Goal: Task Accomplishment & Management: Manage account settings

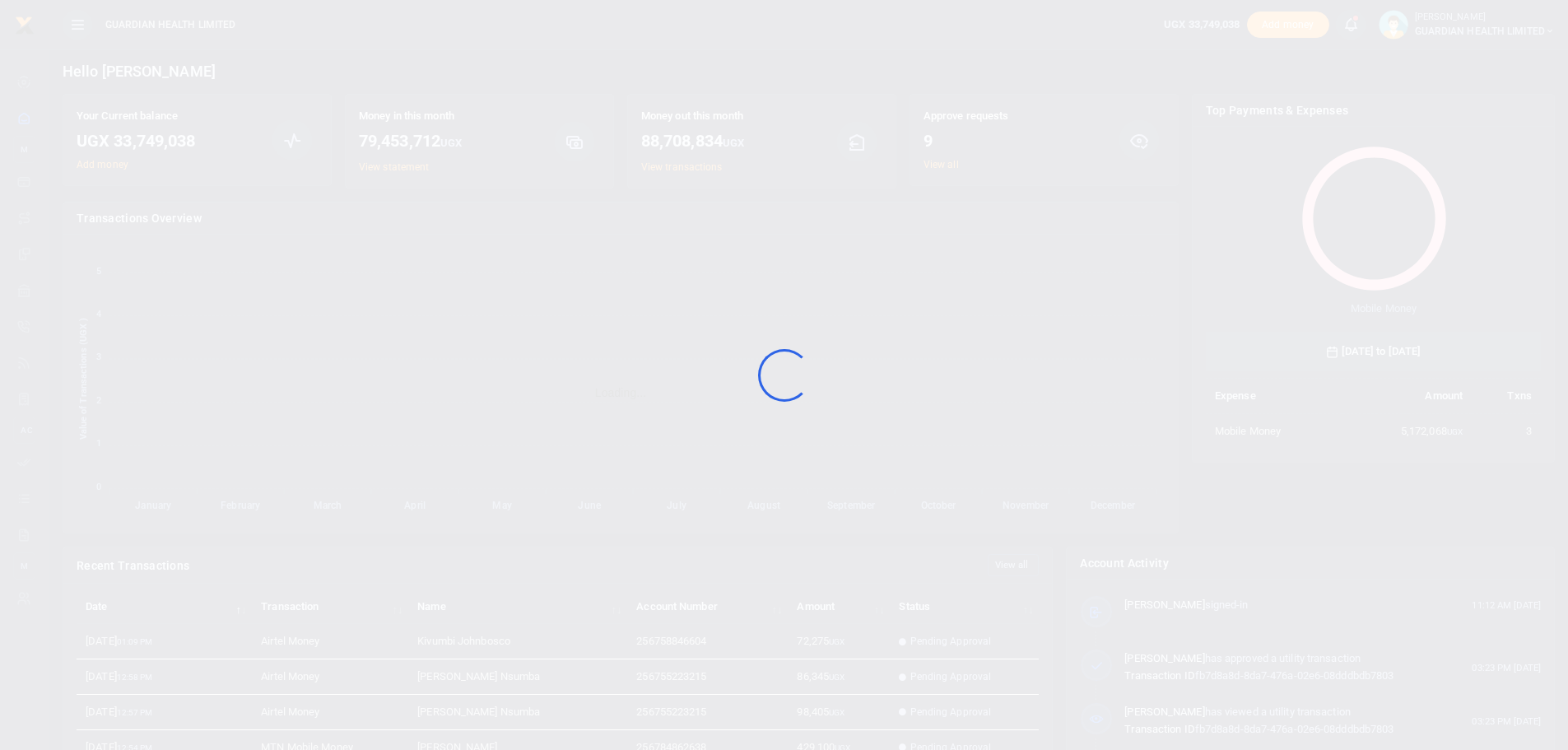
scroll to position [219, 323]
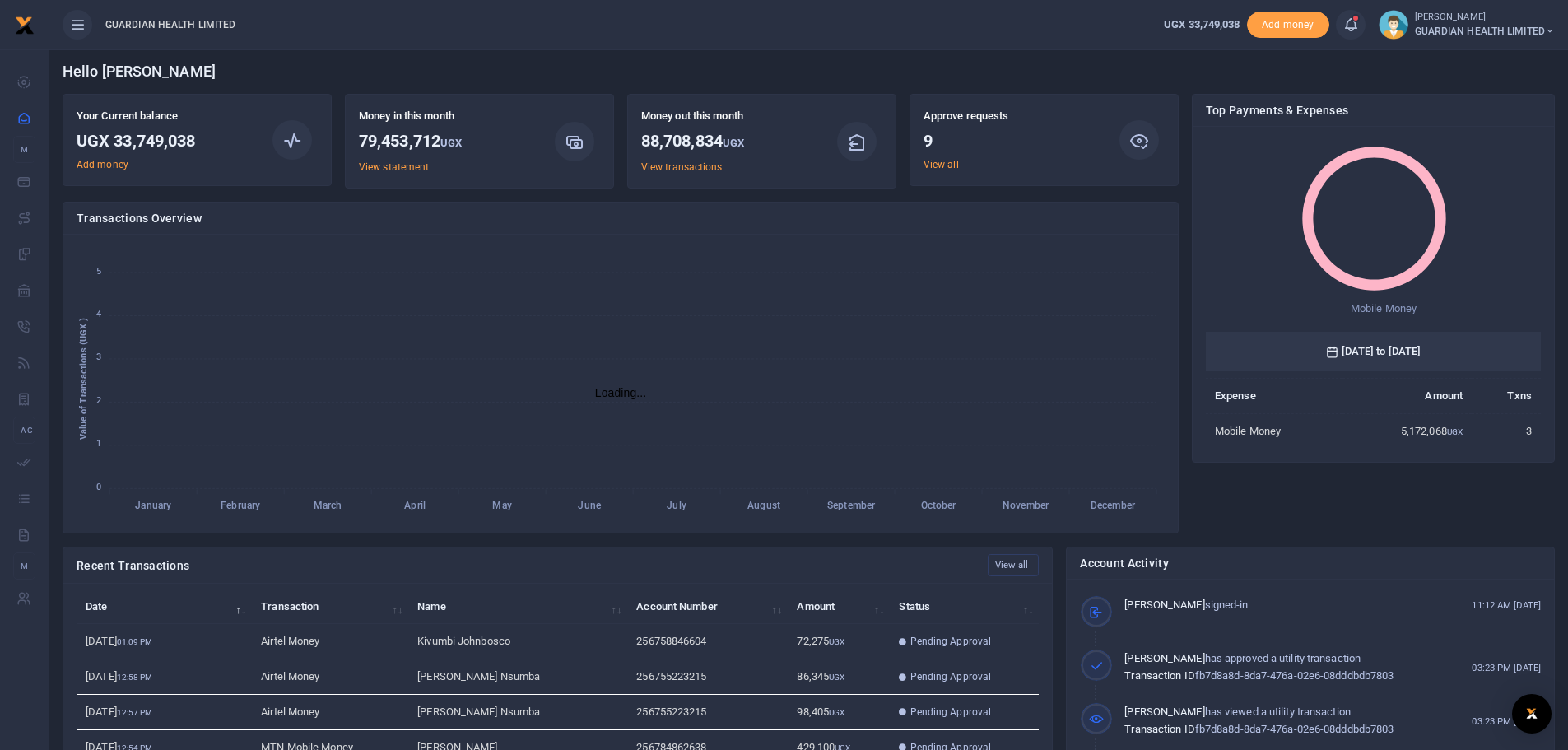
click at [1349, 26] on icon at bounding box center [1350, 24] width 17 height 18
click at [1237, 122] on small "You have 9 awaiting for your to act on" at bounding box center [1248, 123] width 159 height 11
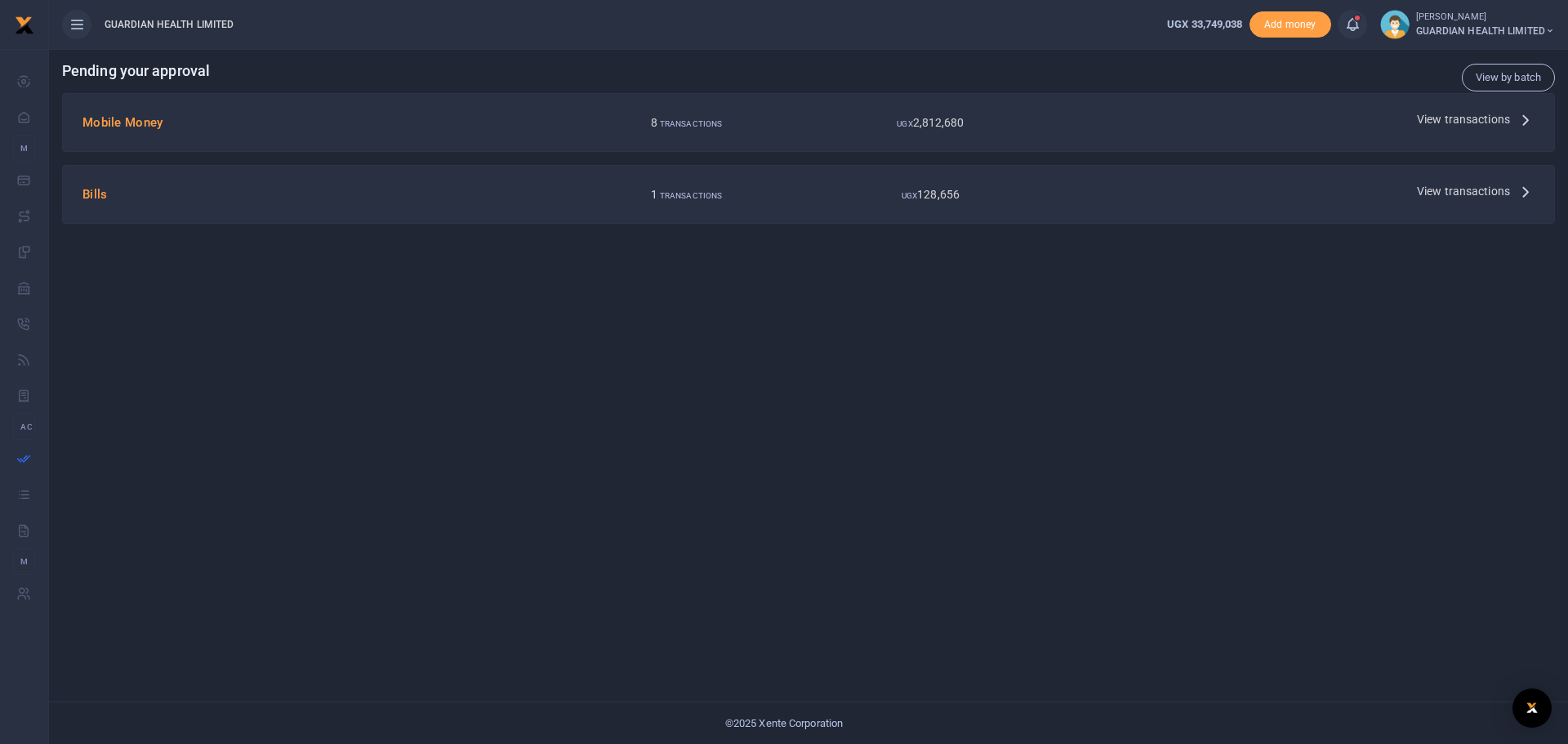
click at [1473, 120] on span "View transactions" at bounding box center [1463, 119] width 93 height 18
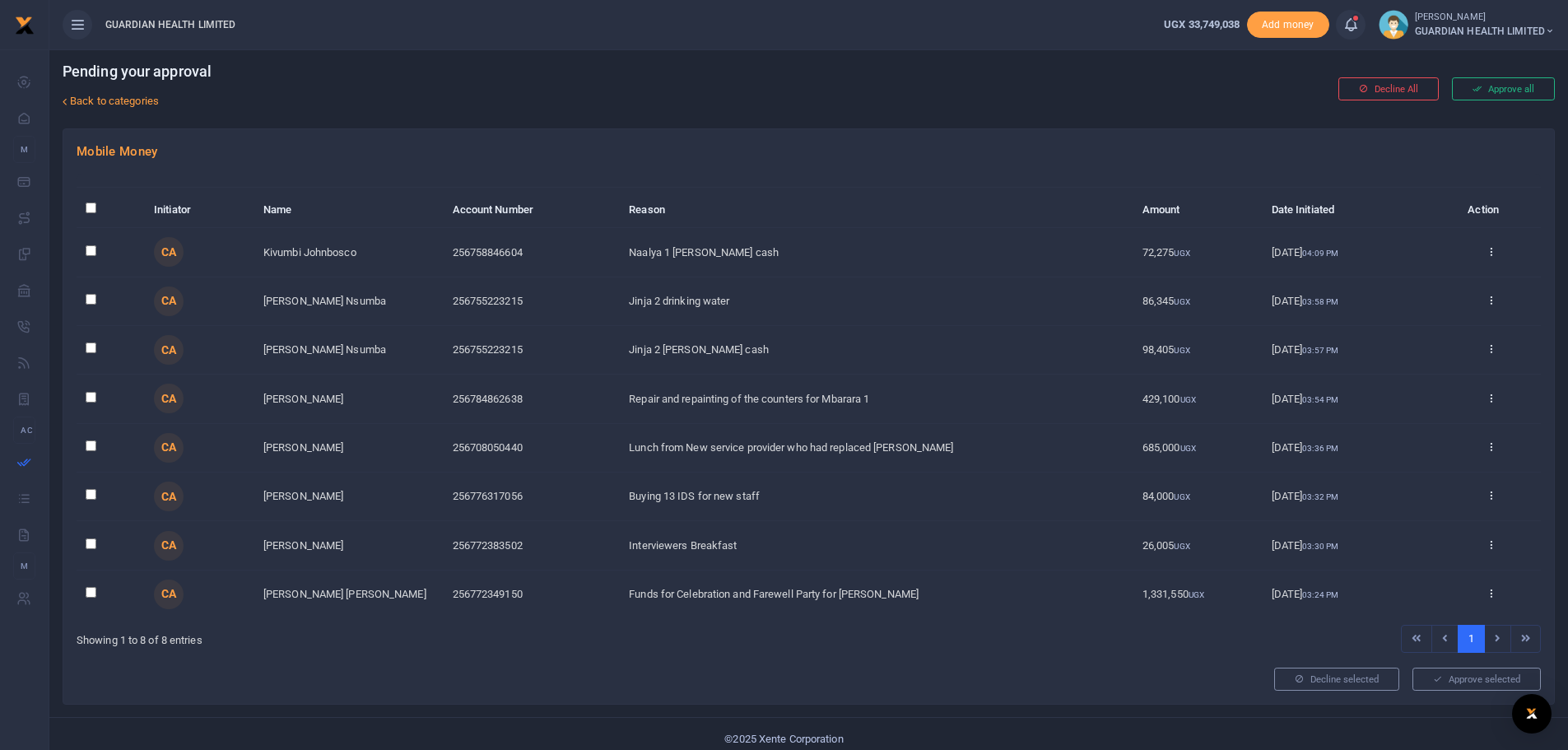
click at [92, 208] on input "\a \a : activate to sort column descending" at bounding box center [91, 208] width 10 height 10
checkbox input "true"
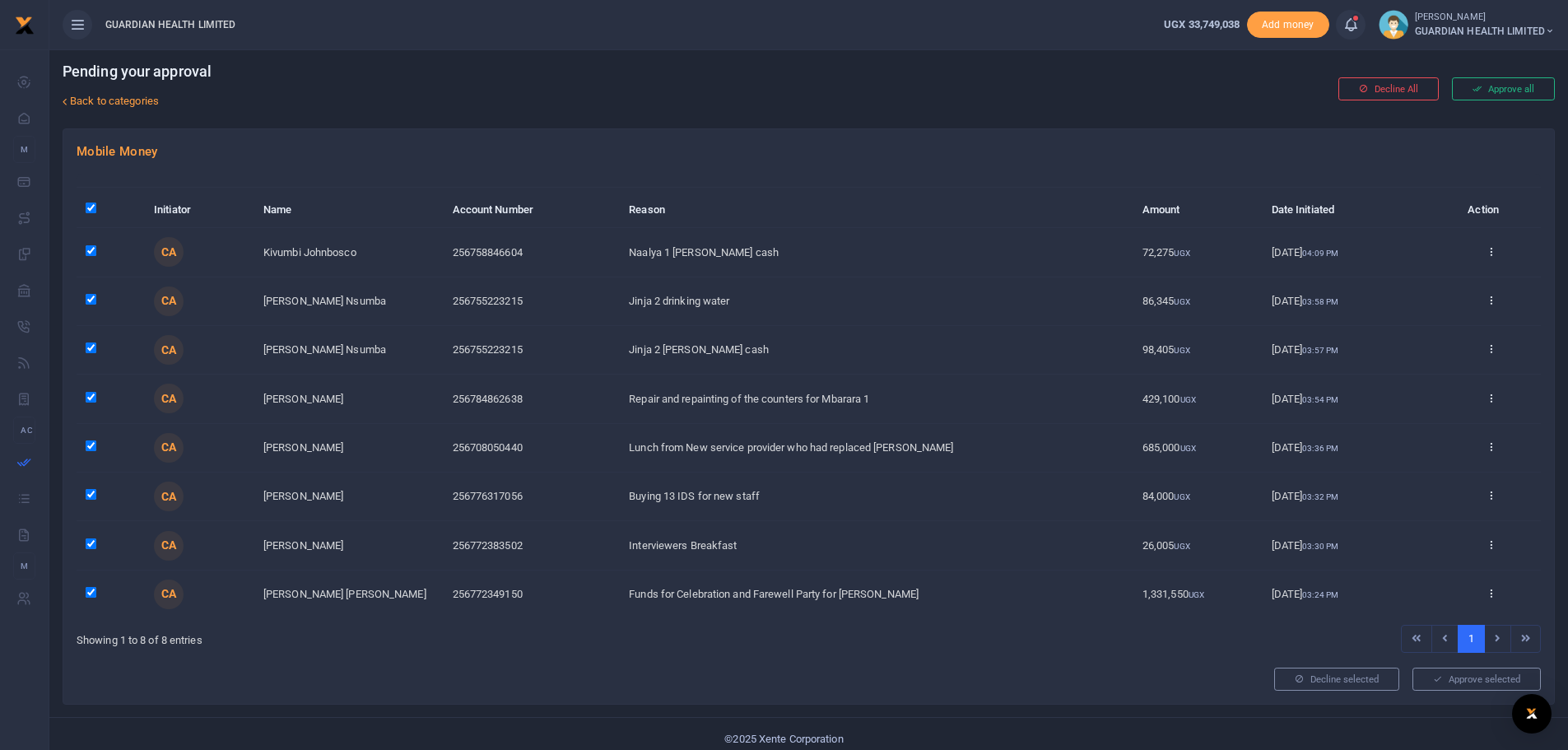
checkbox input "true"
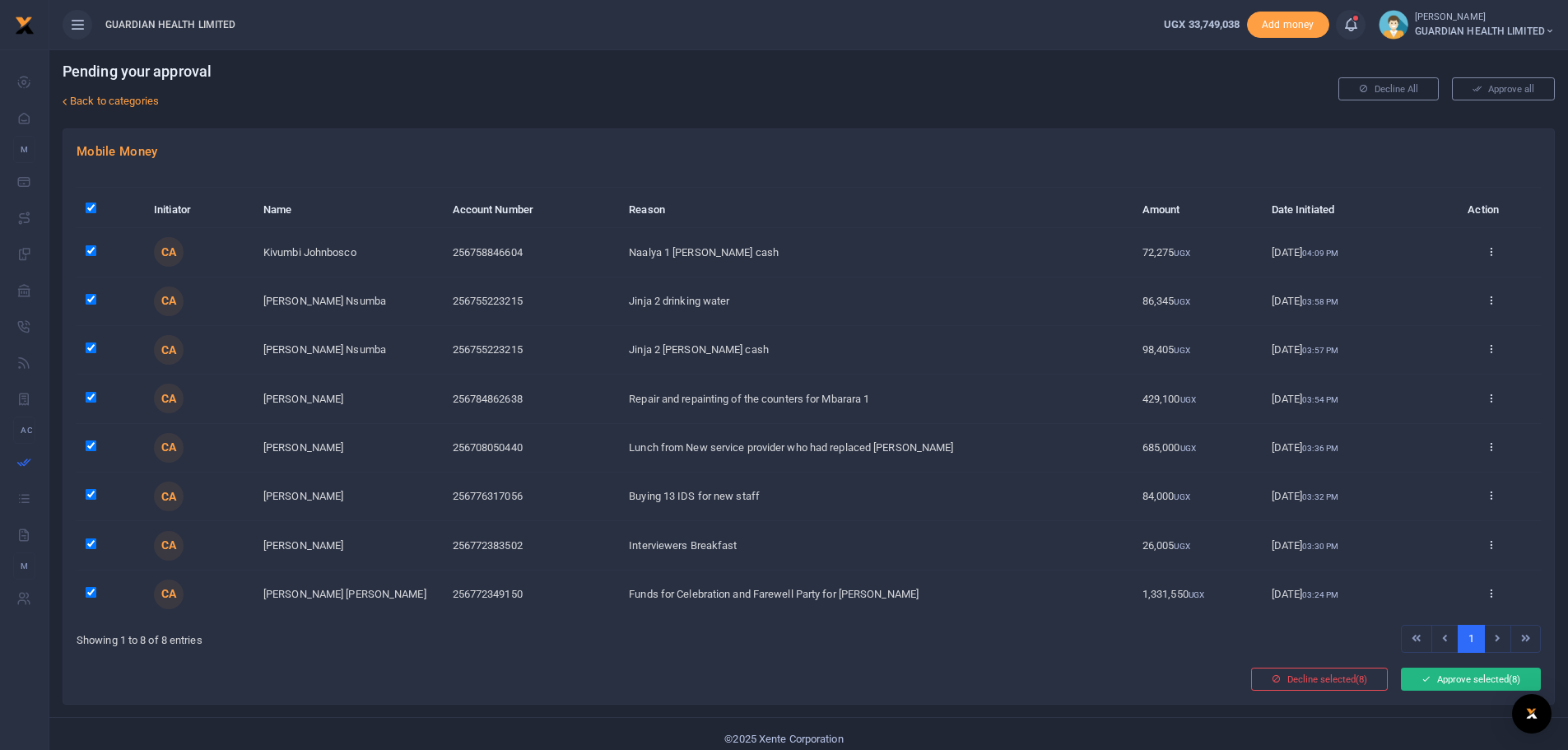
click at [1452, 673] on button "Approve selected (8)" at bounding box center [1471, 679] width 140 height 23
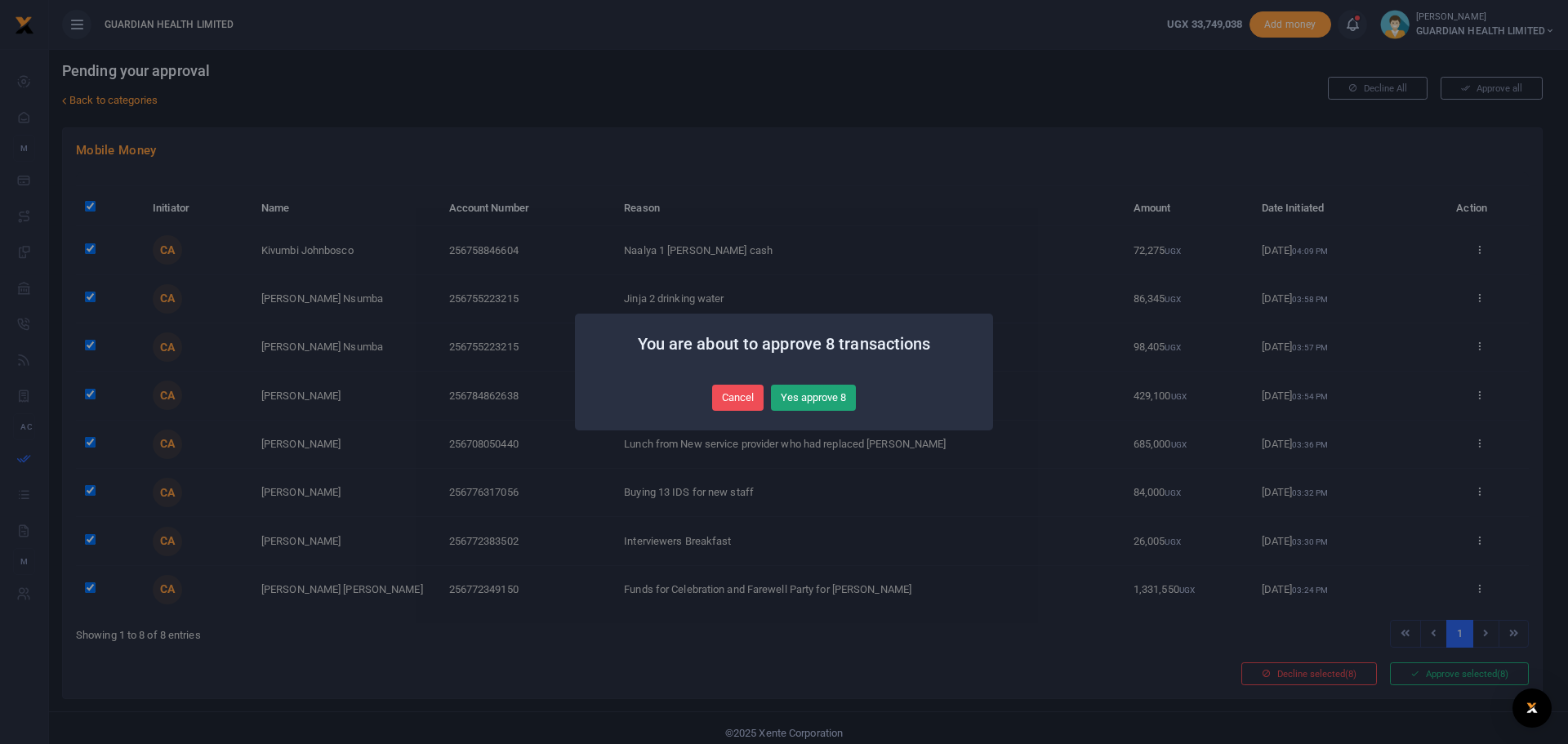
click at [811, 400] on button "Yes approve 8" at bounding box center [813, 398] width 85 height 26
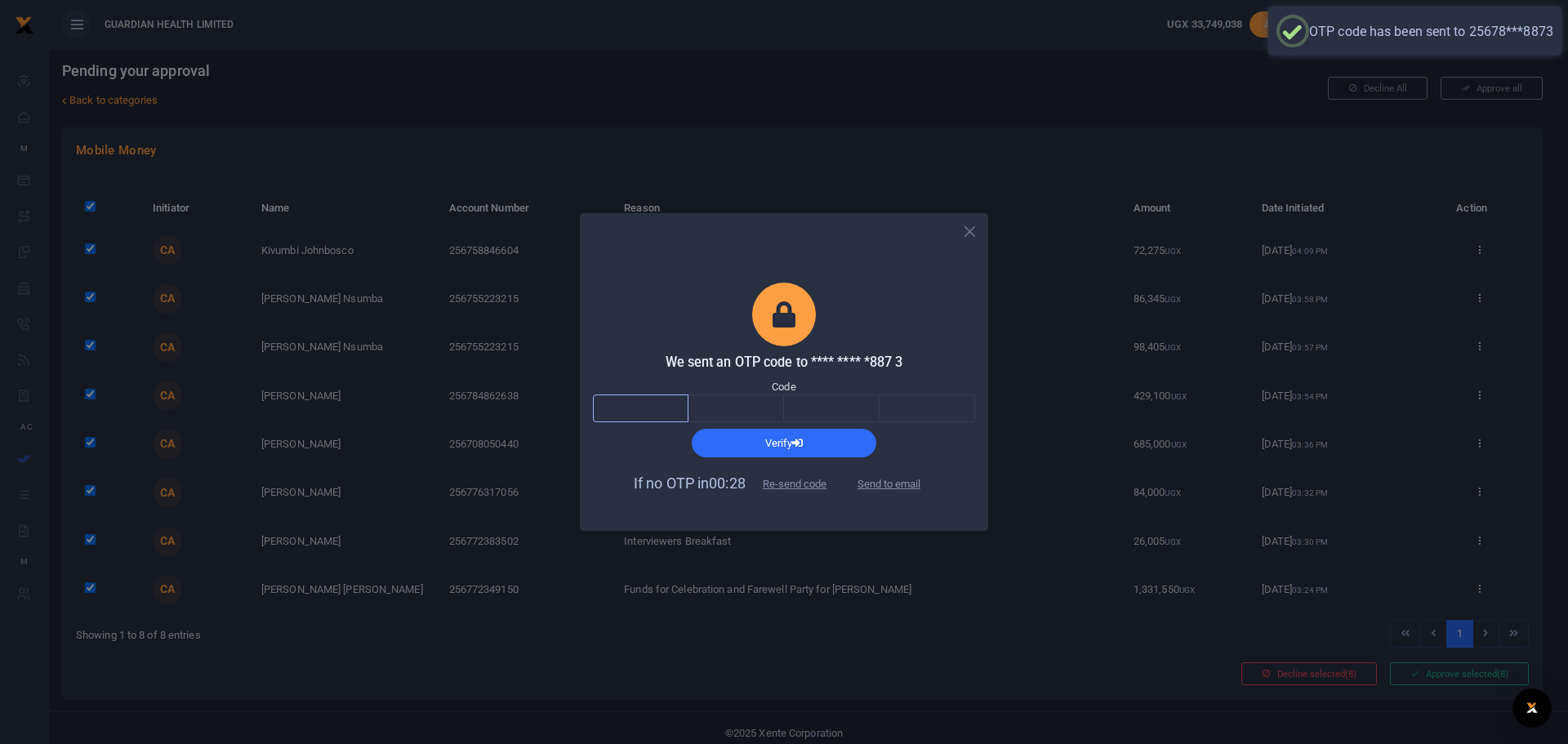
click at [657, 414] on input "text" at bounding box center [641, 408] width 95 height 28
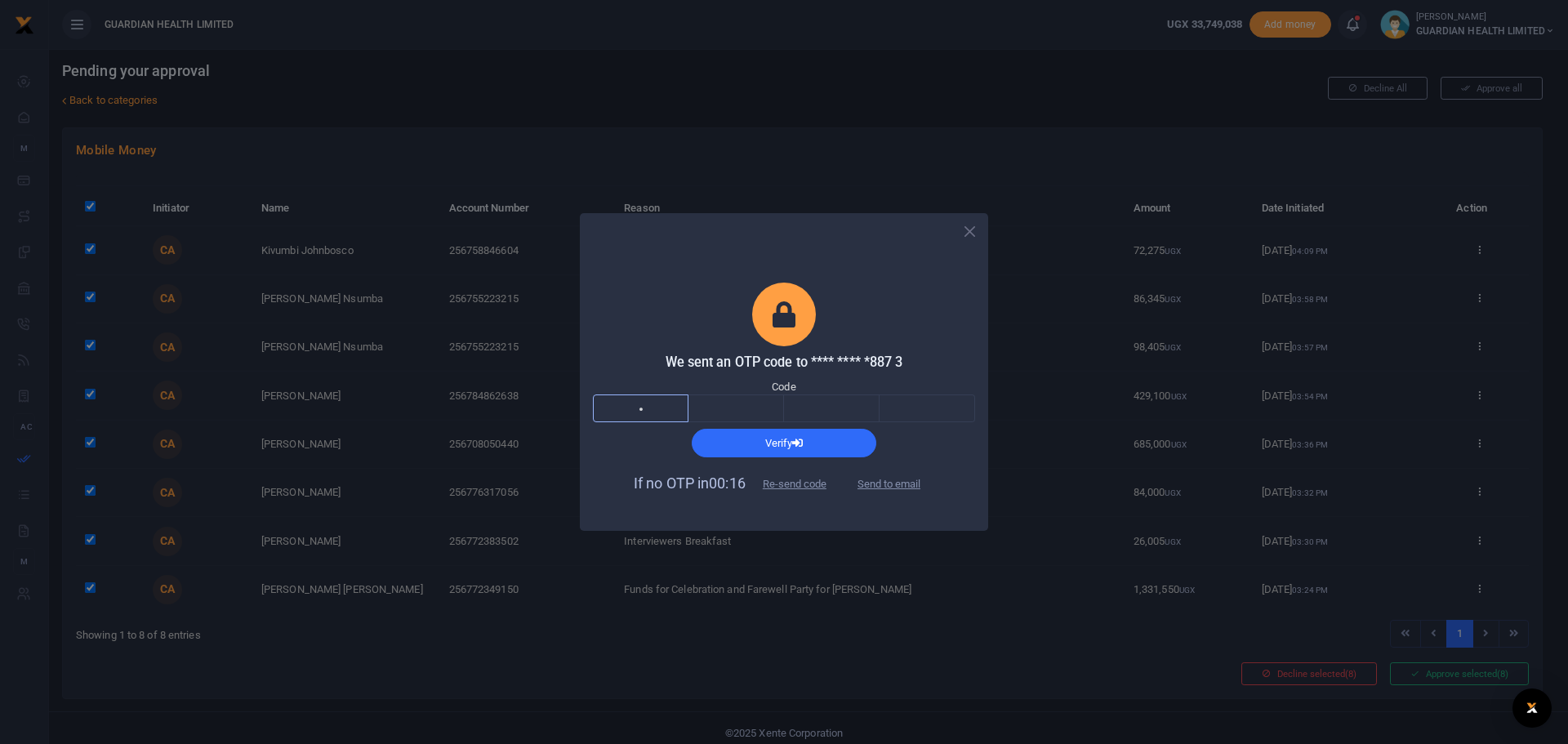
type input "3"
type input "9"
type input "0"
type input "8"
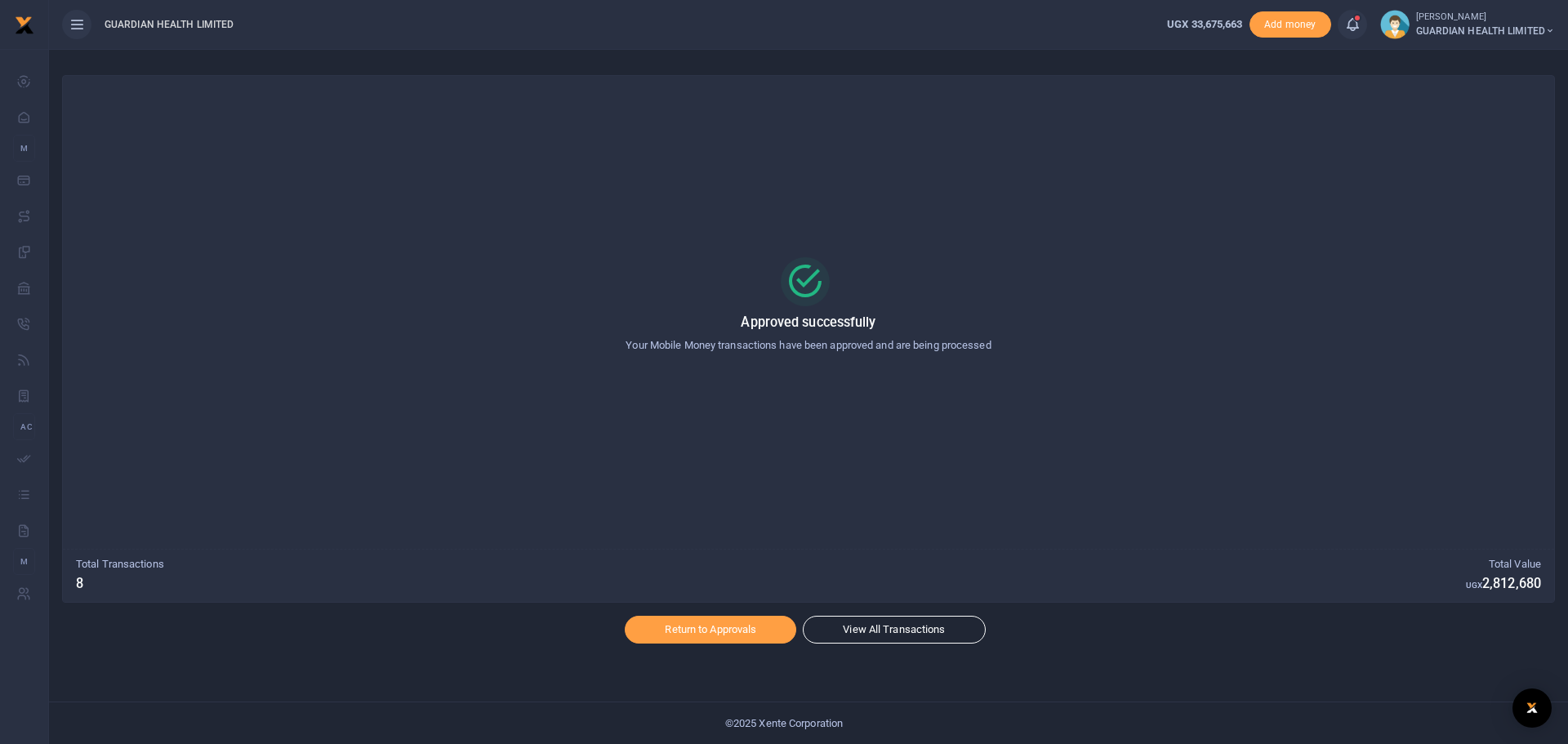
click at [1352, 30] on icon at bounding box center [1352, 24] width 16 height 18
click at [1258, 105] on h6 "Transactions to act upon" at bounding box center [1263, 108] width 181 height 13
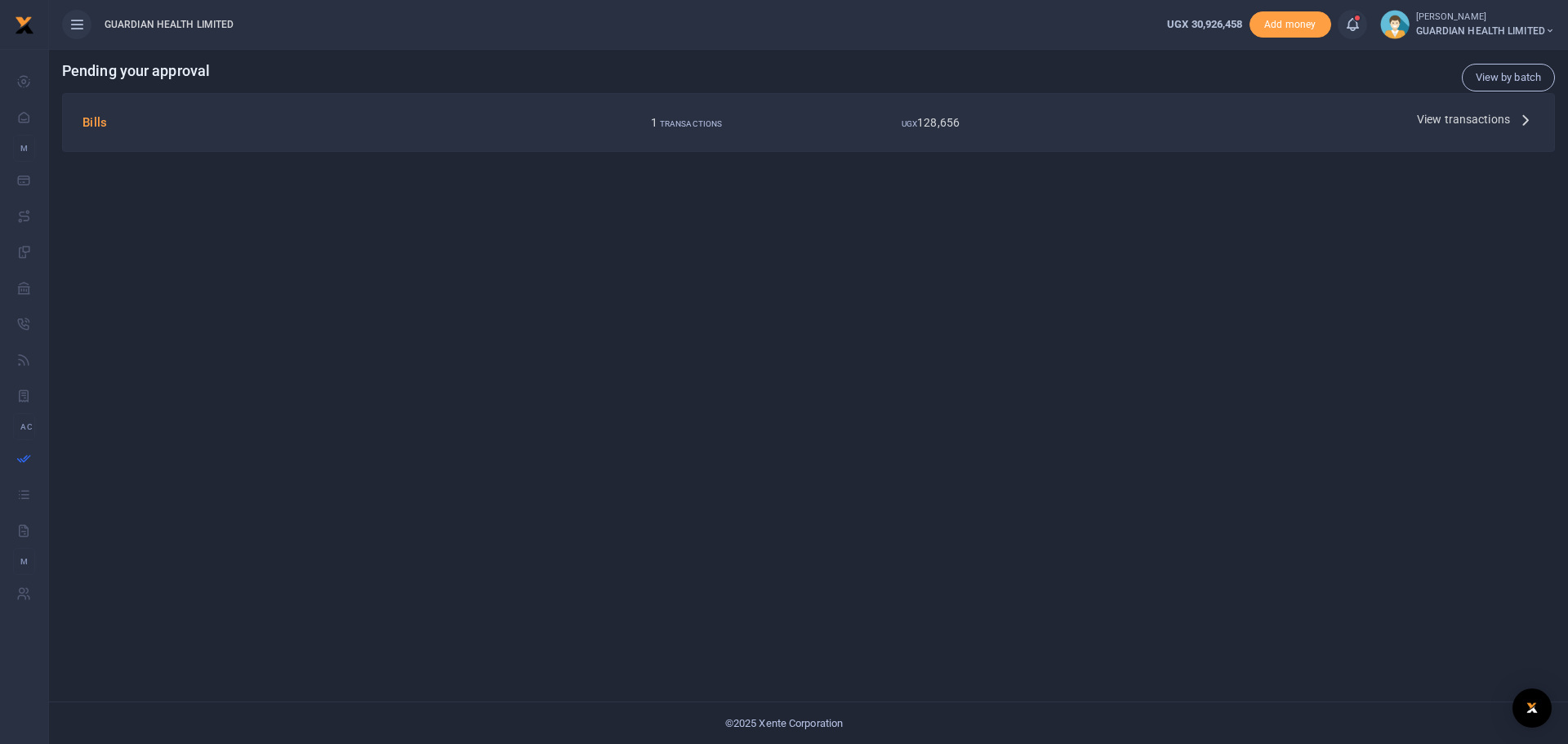
click at [1522, 120] on icon at bounding box center [1526, 119] width 18 height 18
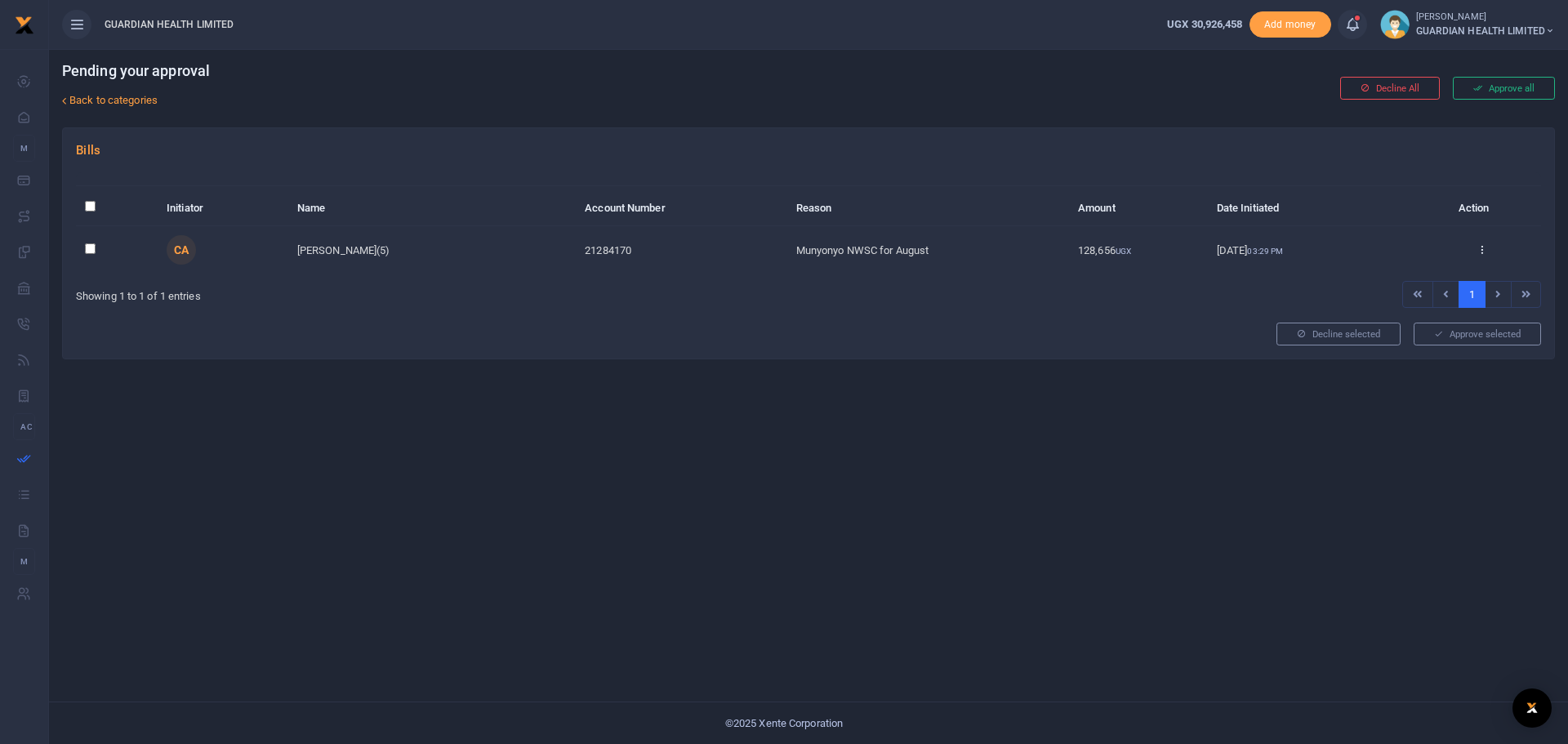
click at [105, 246] on td at bounding box center [117, 250] width 82 height 48
click at [92, 246] on input "checkbox" at bounding box center [90, 249] width 10 height 10
checkbox input "true"
click at [1441, 337] on button "Approve selected (1)" at bounding box center [1472, 334] width 139 height 23
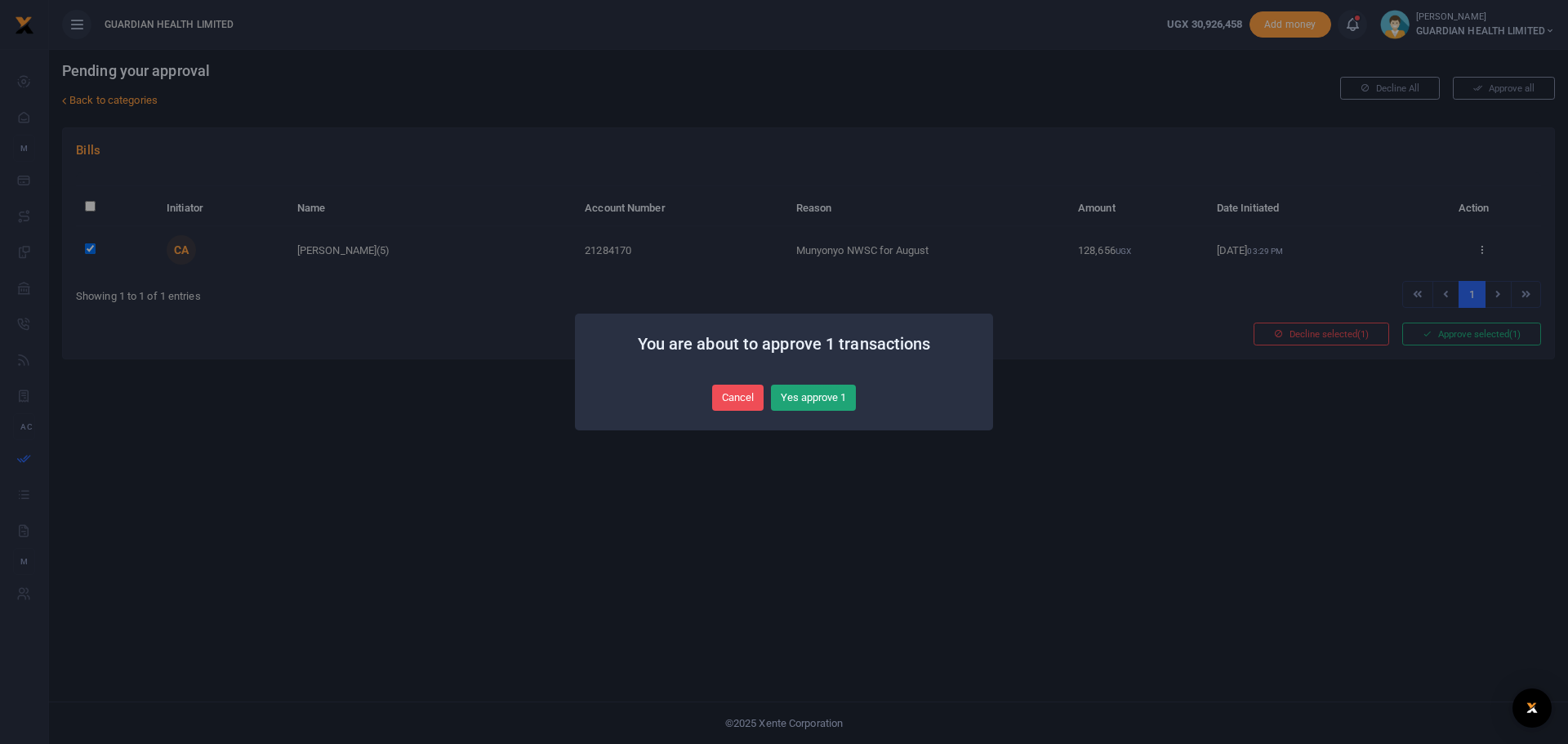
click at [850, 401] on button "Yes approve 1" at bounding box center [813, 398] width 85 height 26
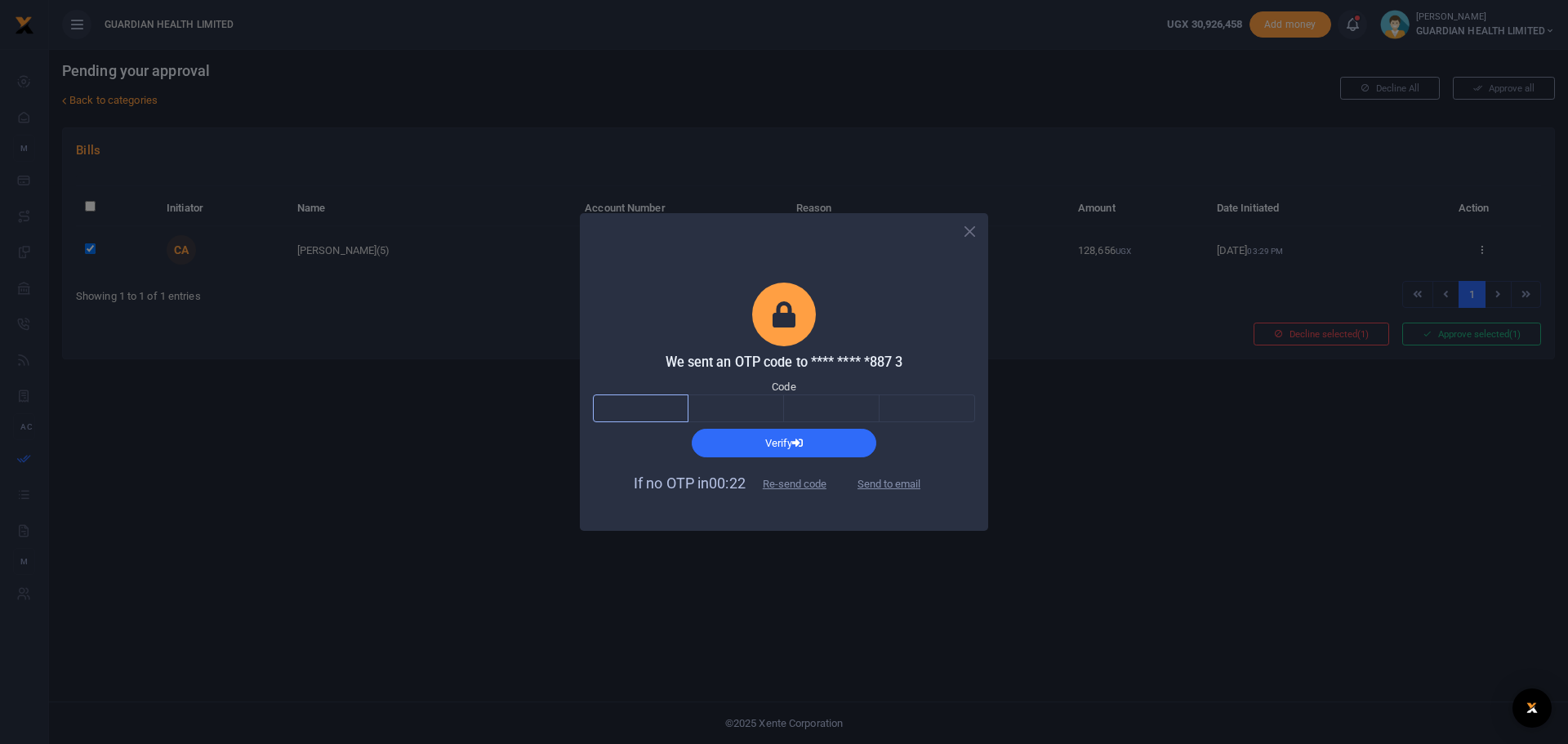
click at [652, 412] on input "text" at bounding box center [641, 408] width 95 height 28
type input "6"
type input "2"
type input "9"
type input "2"
